Goal: Task Accomplishment & Management: Complete application form

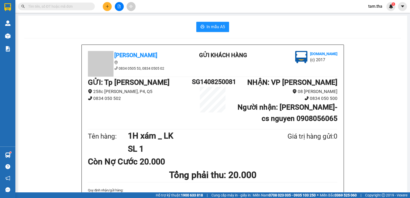
click at [105, 9] on button at bounding box center [107, 6] width 9 height 9
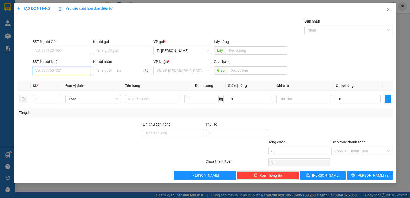
click at [67, 73] on input "SĐT Người Nhận" at bounding box center [62, 71] width 58 height 8
type input "0786667750"
click at [106, 70] on input "Người nhận" at bounding box center [119, 71] width 47 height 6
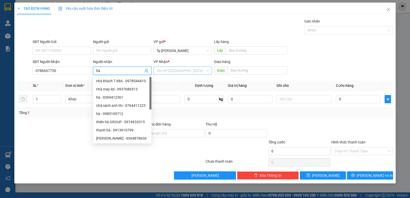
type input "hà"
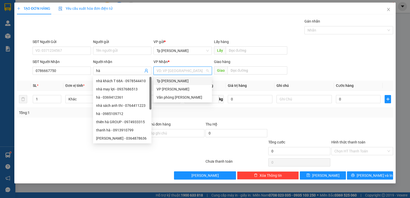
drag, startPoint x: 169, startPoint y: 71, endPoint x: 178, endPoint y: 85, distance: 16.5
click at [171, 71] on input "search" at bounding box center [181, 71] width 49 height 8
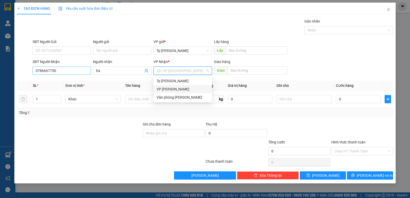
drag, startPoint x: 178, startPoint y: 90, endPoint x: 87, endPoint y: 69, distance: 93.0
click at [176, 90] on div "VP [PERSON_NAME]" at bounding box center [183, 89] width 52 height 6
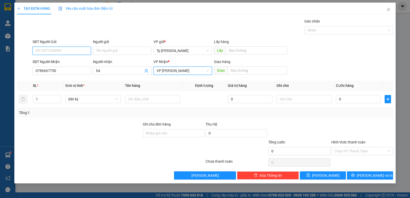
click at [64, 51] on input "SĐT Người Gửi" at bounding box center [62, 51] width 58 height 8
type input "0862127601"
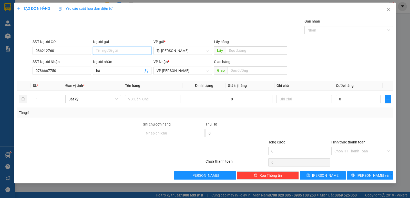
drag, startPoint x: 111, startPoint y: 49, endPoint x: 116, endPoint y: 48, distance: 4.2
click at [113, 49] on input "Người gửi" at bounding box center [122, 51] width 58 height 8
type input "minh"
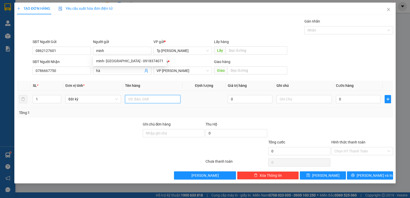
click at [168, 98] on input "text" at bounding box center [152, 99] width 55 height 8
type input "1T trắng xanh _"
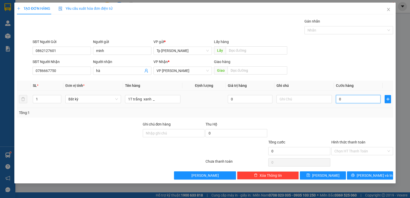
click at [348, 102] on input "0" at bounding box center [358, 99] width 45 height 8
type input "3"
type input "30"
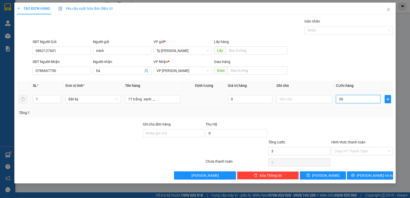
type input "30"
type input "30.000"
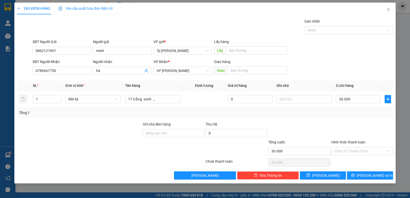
drag, startPoint x: 349, startPoint y: 120, endPoint x: 326, endPoint y: 128, distance: 24.2
click at [349, 121] on div "Transit Pickup Surcharge Ids Transit Deliver Surcharge Ids Transit Deliver Surc…" at bounding box center [205, 98] width 376 height 161
click at [162, 102] on input "1T trắng xanh _" at bounding box center [152, 99] width 55 height 8
type input "1T trắng xanh _ đồ QA"
drag, startPoint x: 335, startPoint y: 127, endPoint x: 348, endPoint y: 118, distance: 15.6
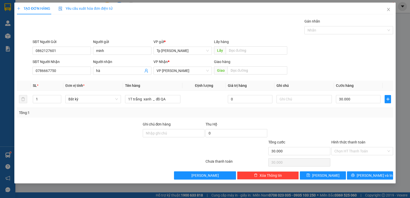
click at [337, 127] on div at bounding box center [362, 130] width 63 height 18
click at [367, 150] on input "Hình thức thanh toán" at bounding box center [360, 151] width 52 height 8
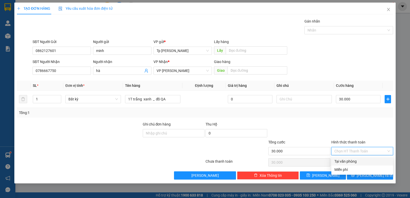
click at [367, 158] on div "Tại văn phòng" at bounding box center [362, 161] width 62 height 8
type input "0"
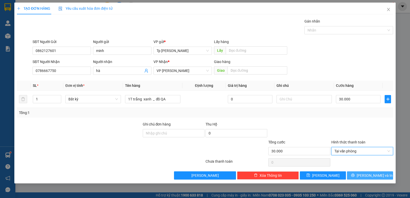
click at [377, 172] on button "[PERSON_NAME] và In" at bounding box center [370, 175] width 46 height 8
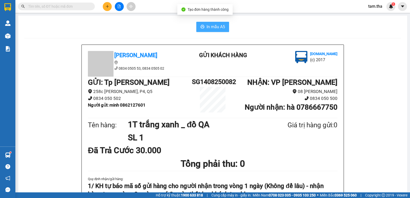
click at [222, 26] on span "In mẫu A5" at bounding box center [215, 27] width 18 height 6
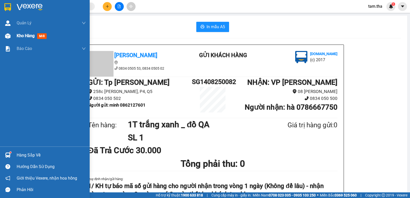
click at [10, 36] on img at bounding box center [7, 35] width 5 height 5
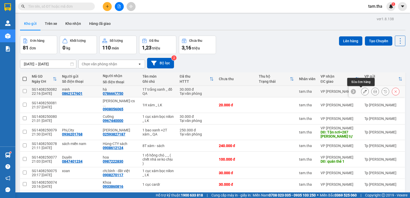
click at [361, 90] on button at bounding box center [364, 91] width 7 height 9
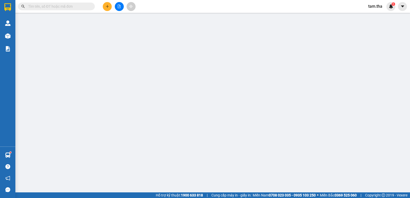
type input "0862127601"
type input "0786667750"
type input "30.000"
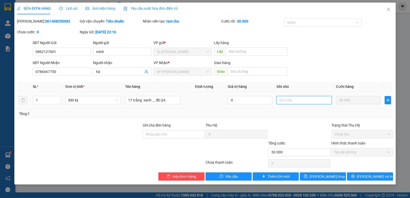
click at [300, 103] on input "text" at bounding box center [303, 100] width 55 height 8
type input "CK VCB"
click at [311, 173] on button "[PERSON_NAME] thay đổi" at bounding box center [323, 176] width 46 height 8
